Goal: Find specific page/section: Find specific page/section

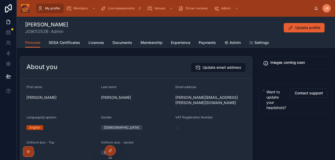
click at [327, 9] on span "JB" at bounding box center [327, 8] width 4 height 4
click at [78, 11] on div "Members" at bounding box center [81, 8] width 30 height 8
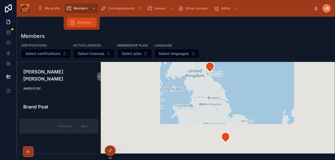
click at [80, 23] on span "Directory" at bounding box center [84, 22] width 14 height 4
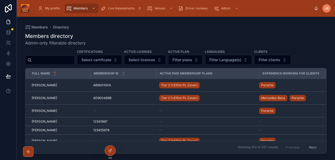
click at [46, 61] on input "text" at bounding box center [53, 60] width 43 height 7
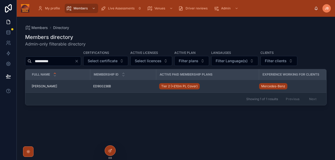
type input "**********"
click at [38, 86] on span "[PERSON_NAME]" at bounding box center [44, 86] width 25 height 4
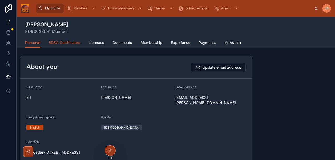
click at [66, 44] on span "SDSA Certificates" at bounding box center [64, 42] width 31 height 5
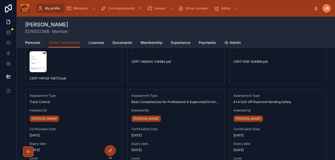
scroll to position [55, 0]
